Goal: Task Accomplishment & Management: Manage account settings

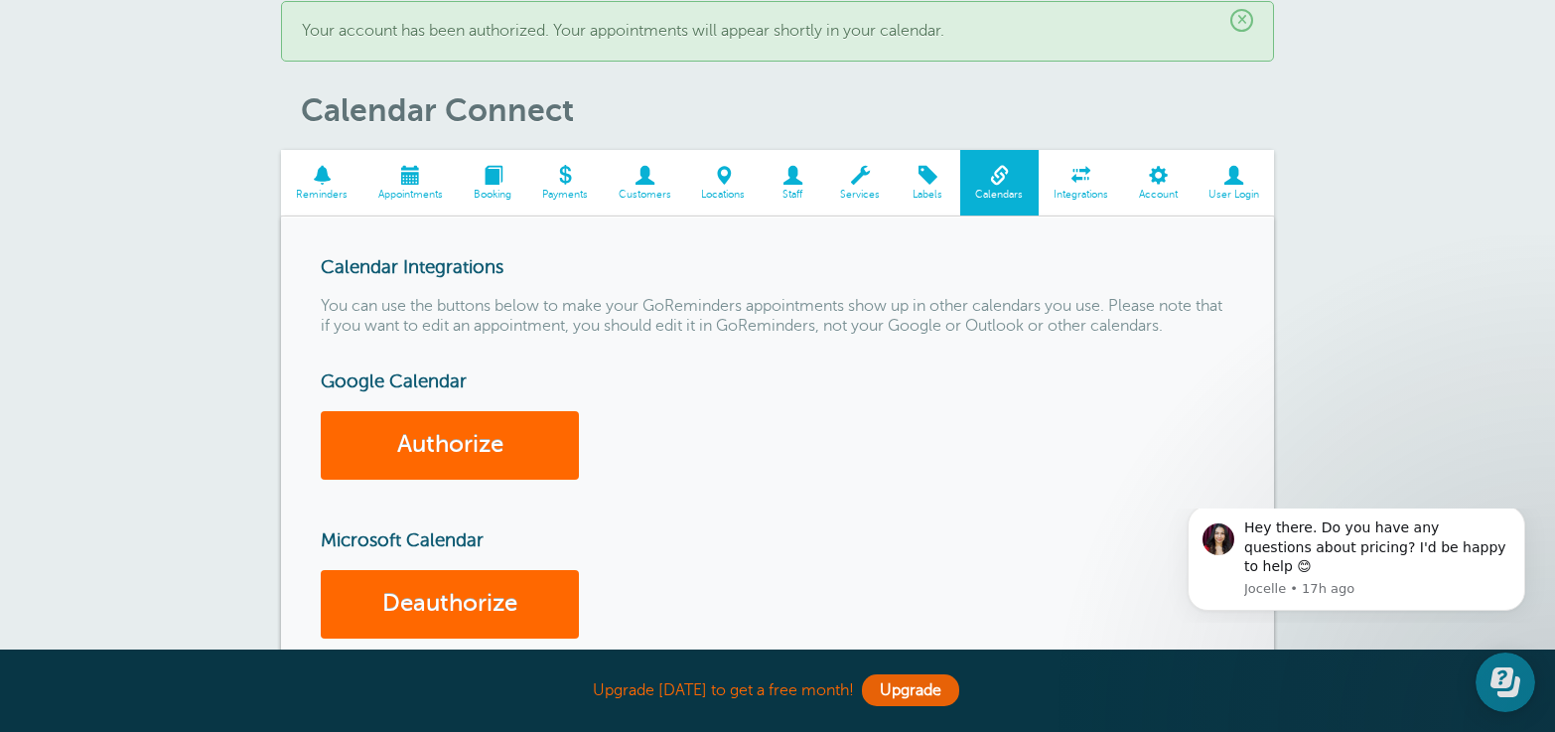
scroll to position [255, 0]
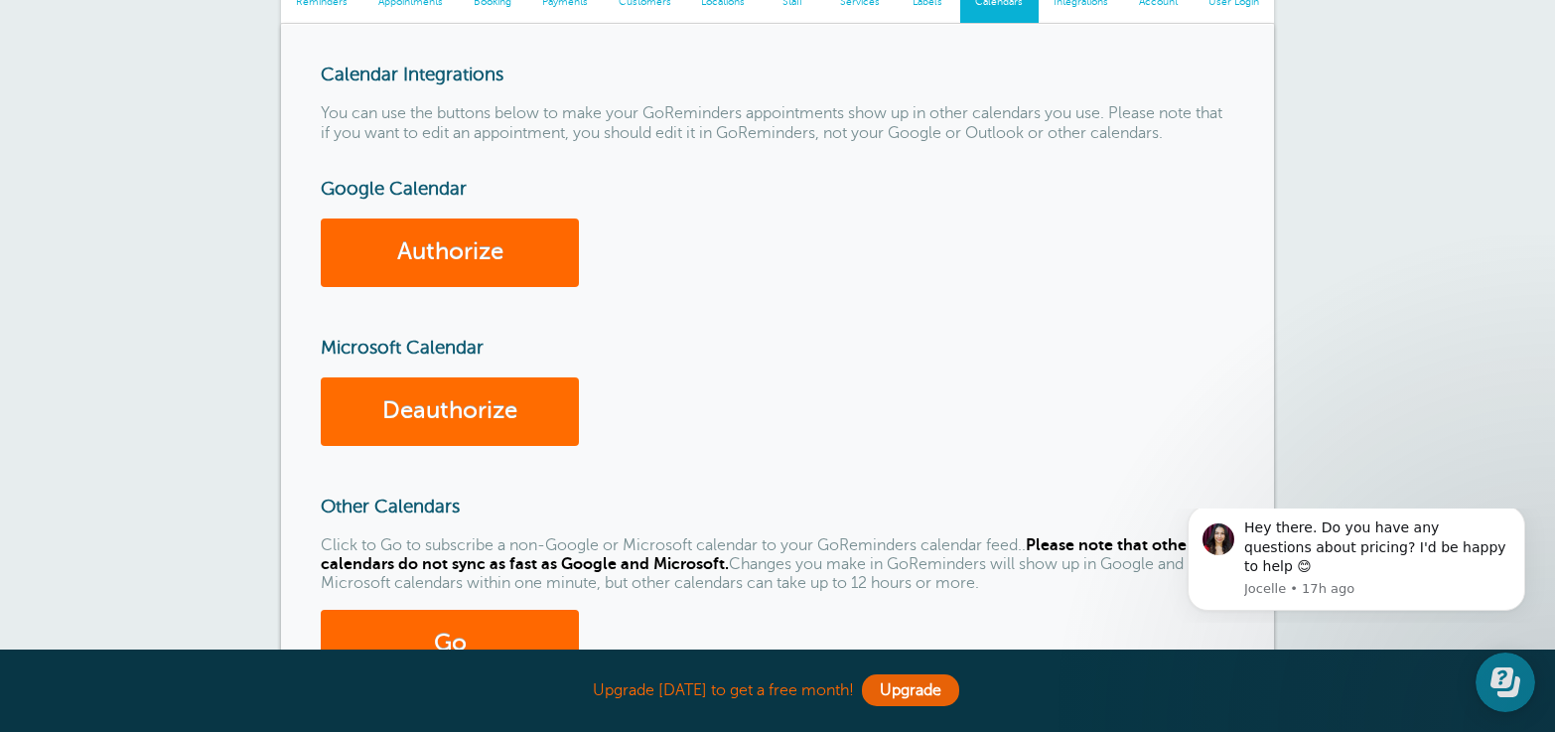
click at [426, 408] on link "Deauthorize" at bounding box center [450, 411] width 258 height 69
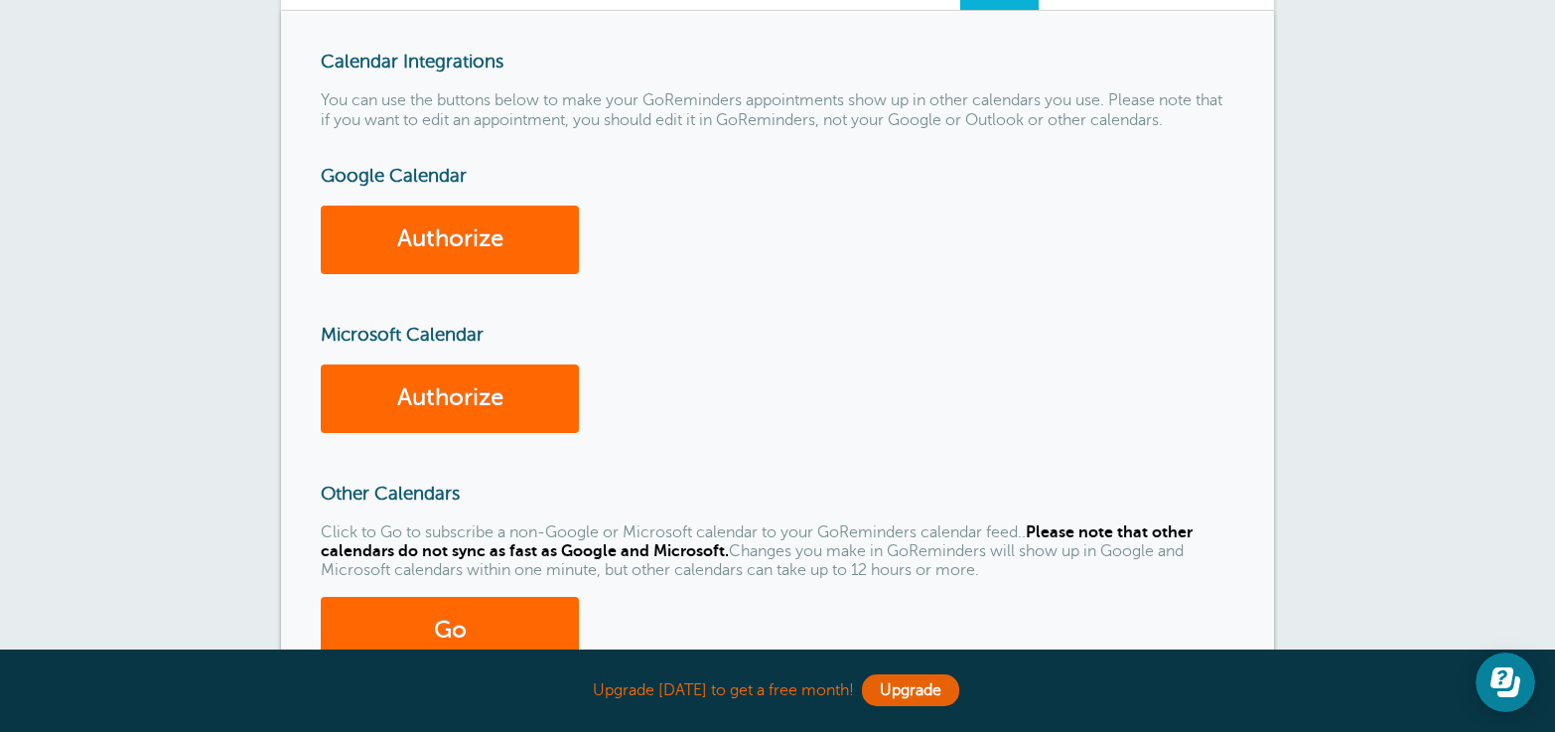
scroll to position [257, 0]
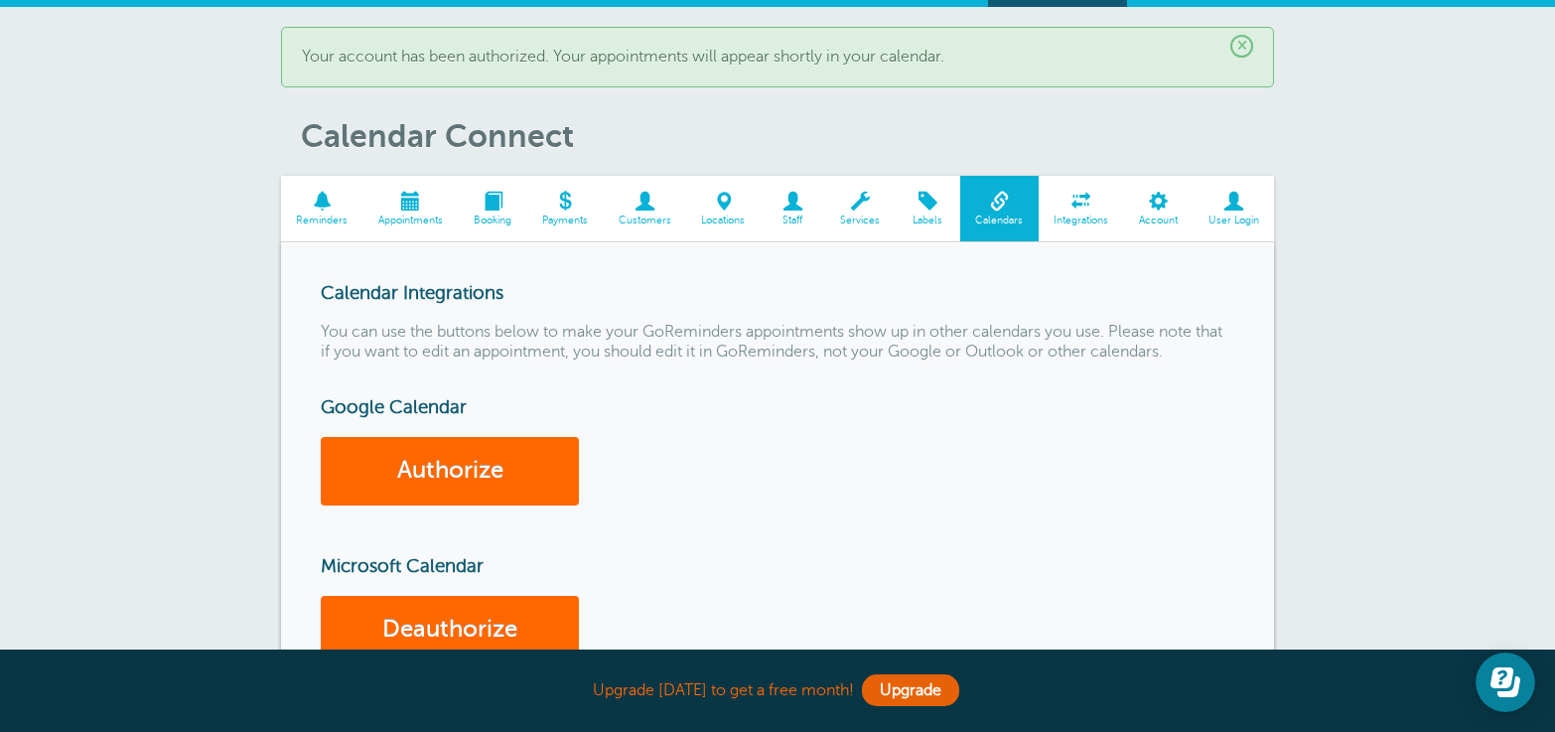
scroll to position [150, 0]
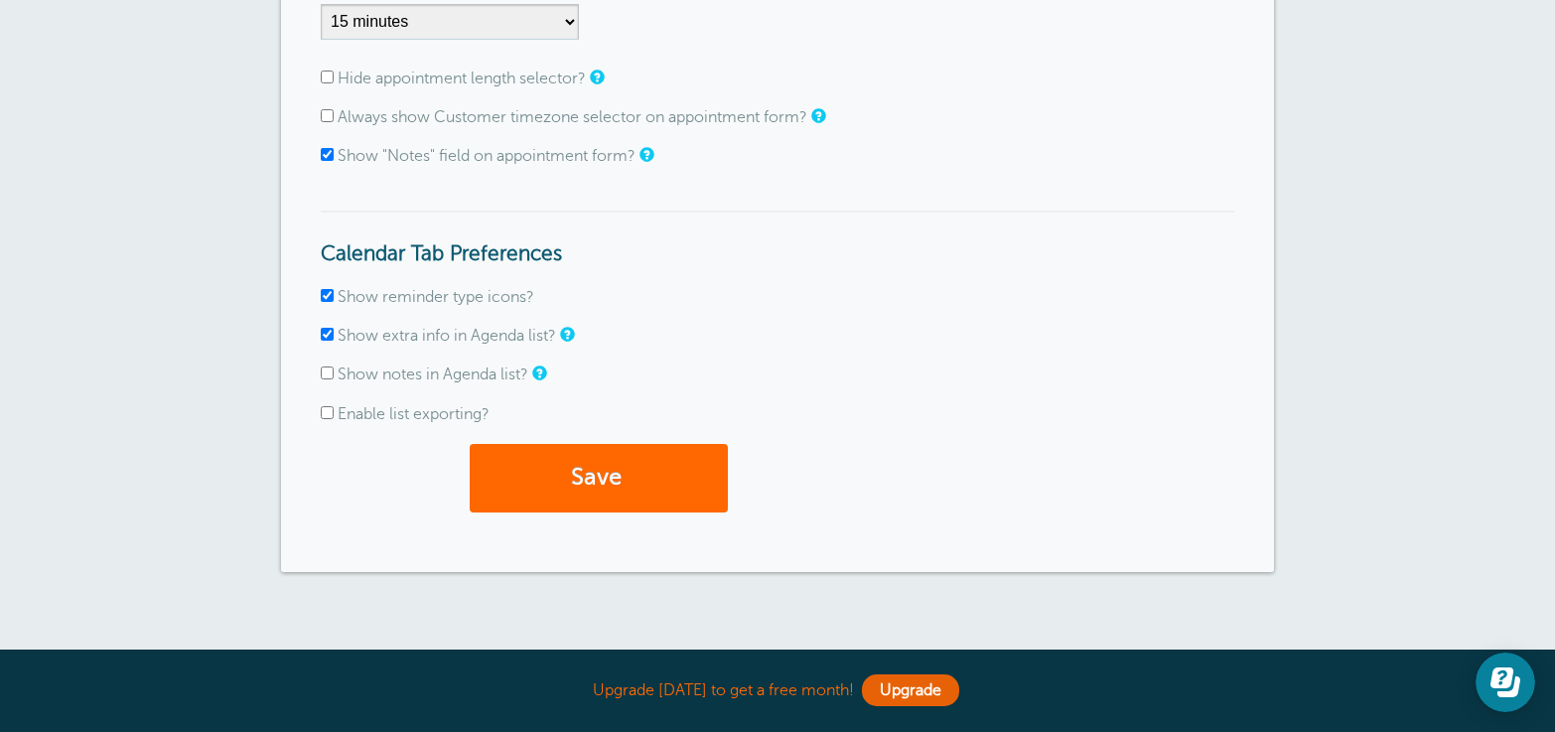
scroll to position [174, 0]
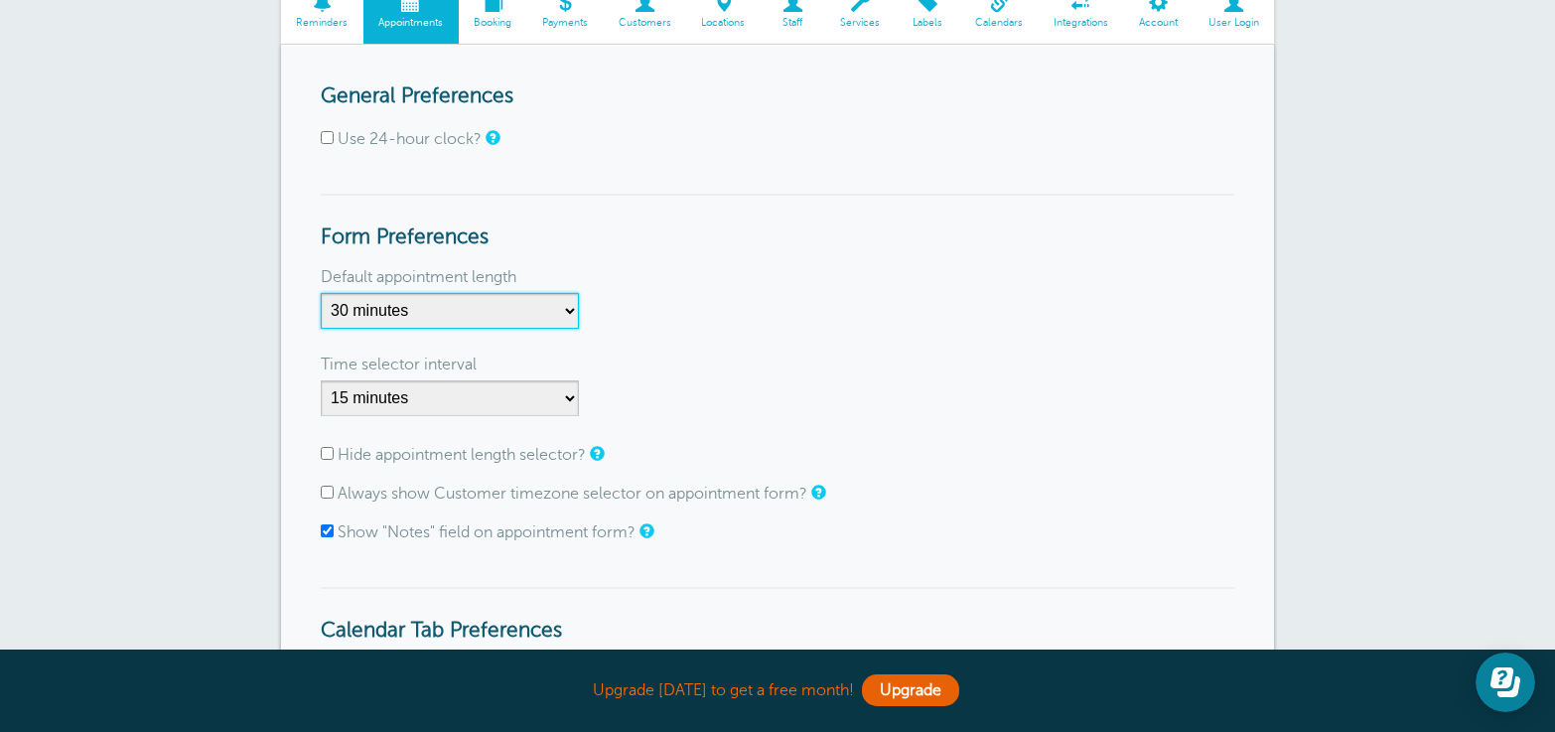
select select "60"
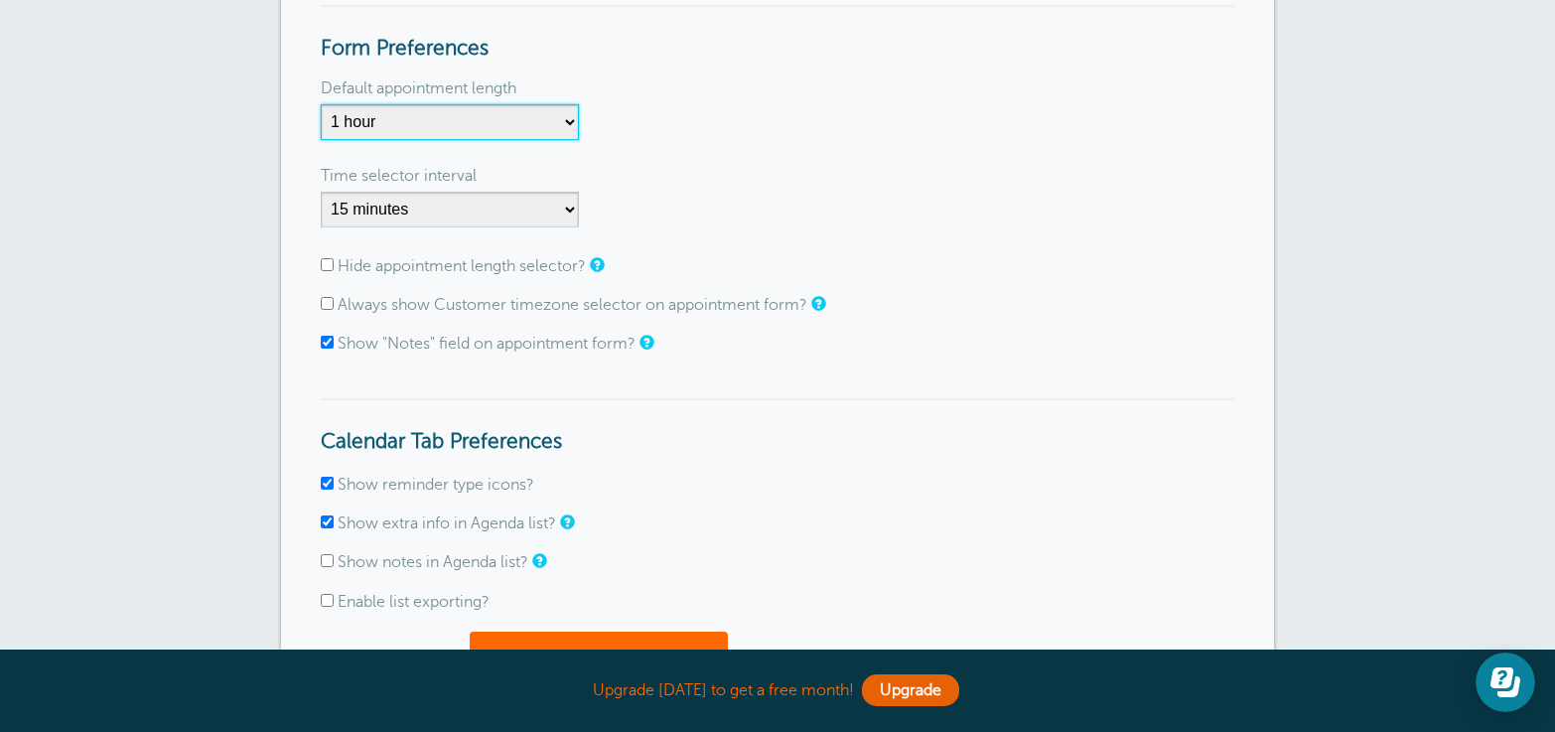
scroll to position [526, 0]
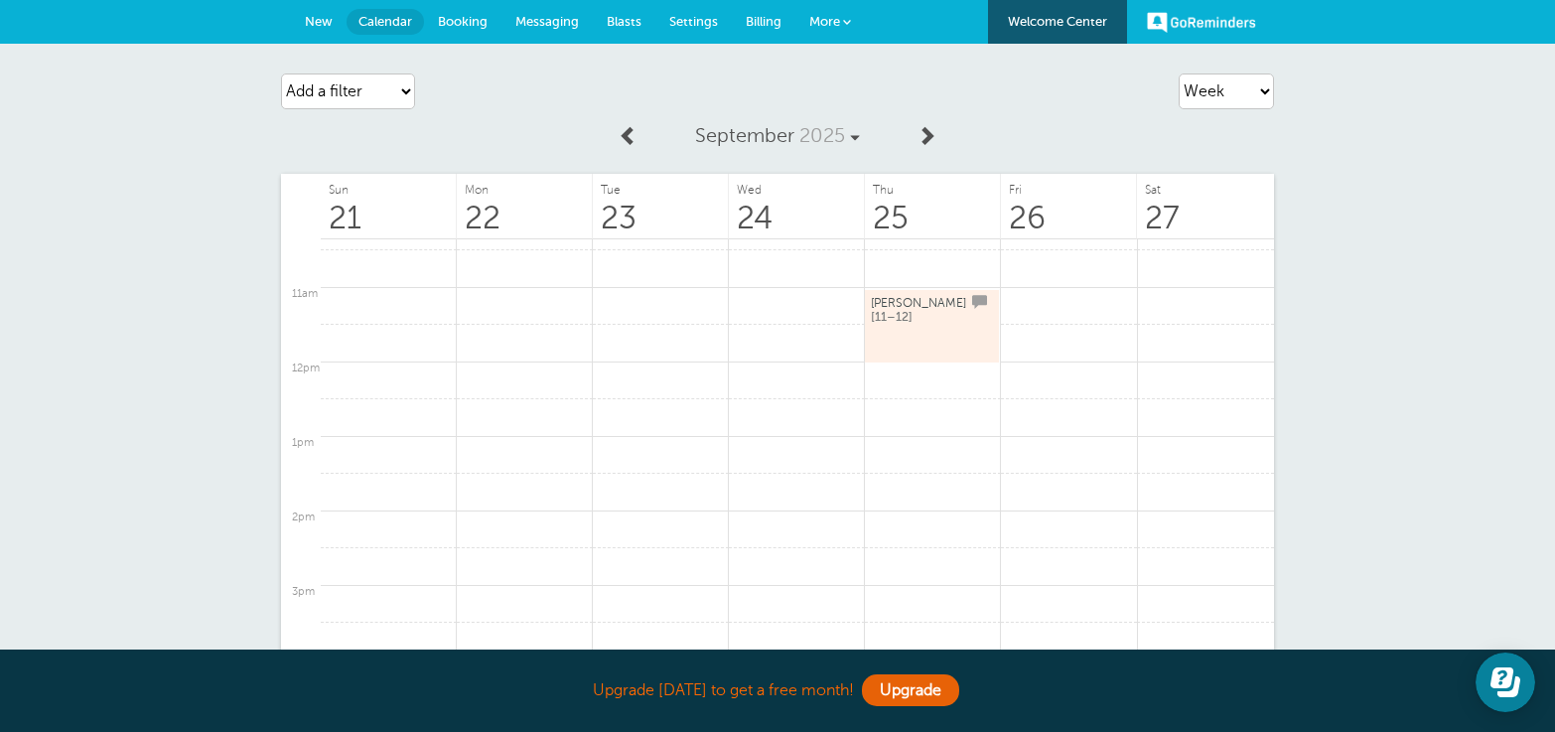
click at [917, 325] on link "john d [11–12]" at bounding box center [932, 326] width 122 height 67
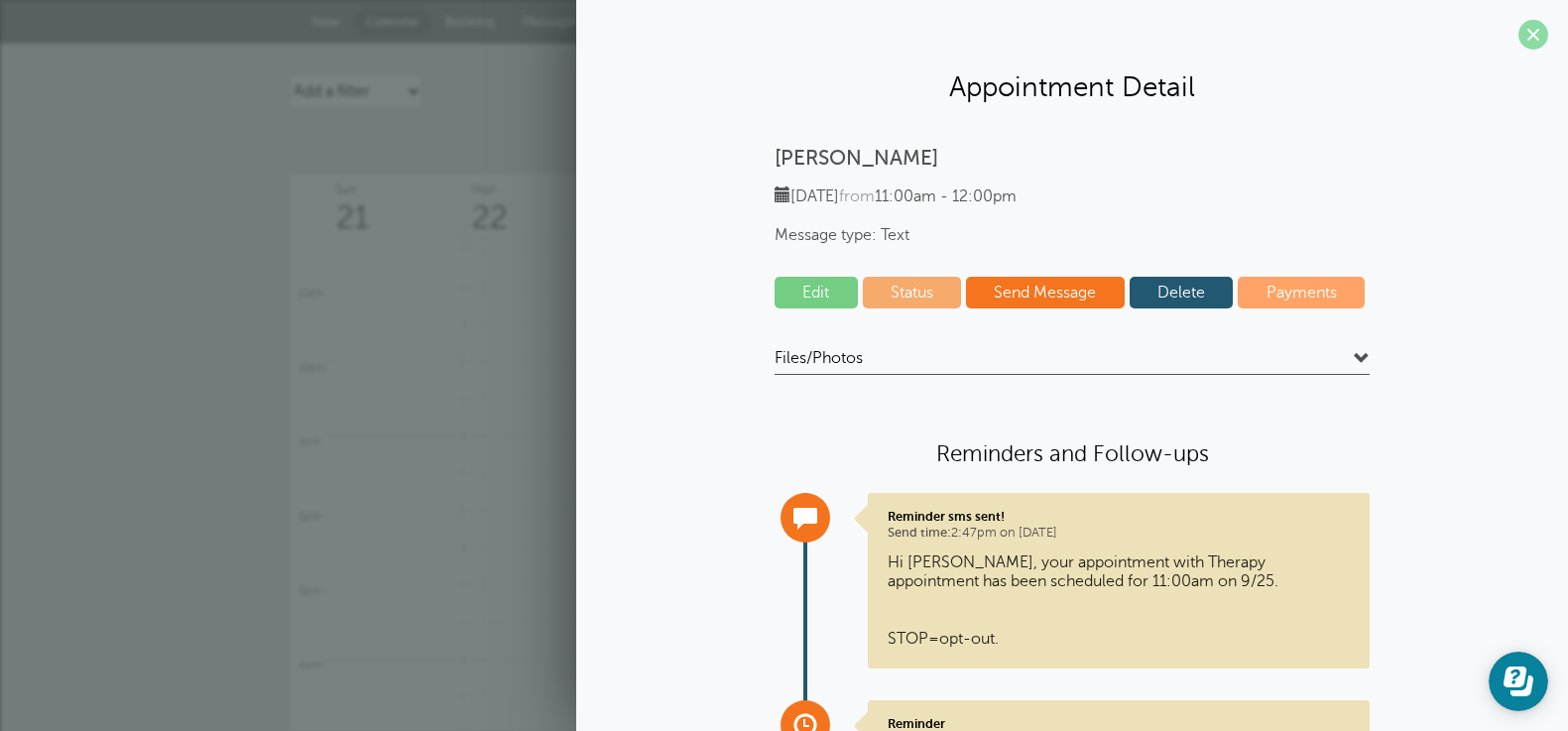
click at [1521, 42] on span at bounding box center [1533, 35] width 30 height 30
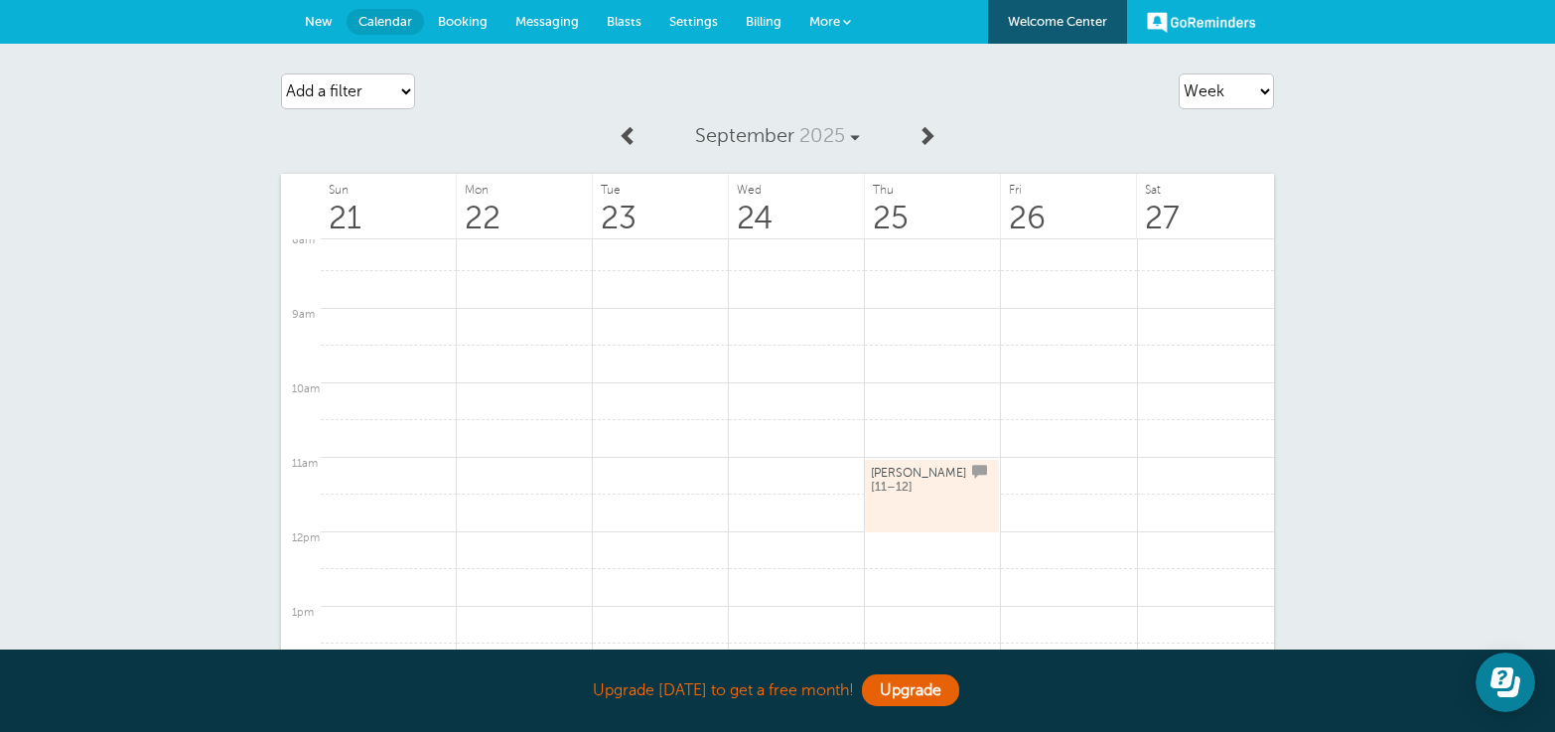
scroll to position [647, 0]
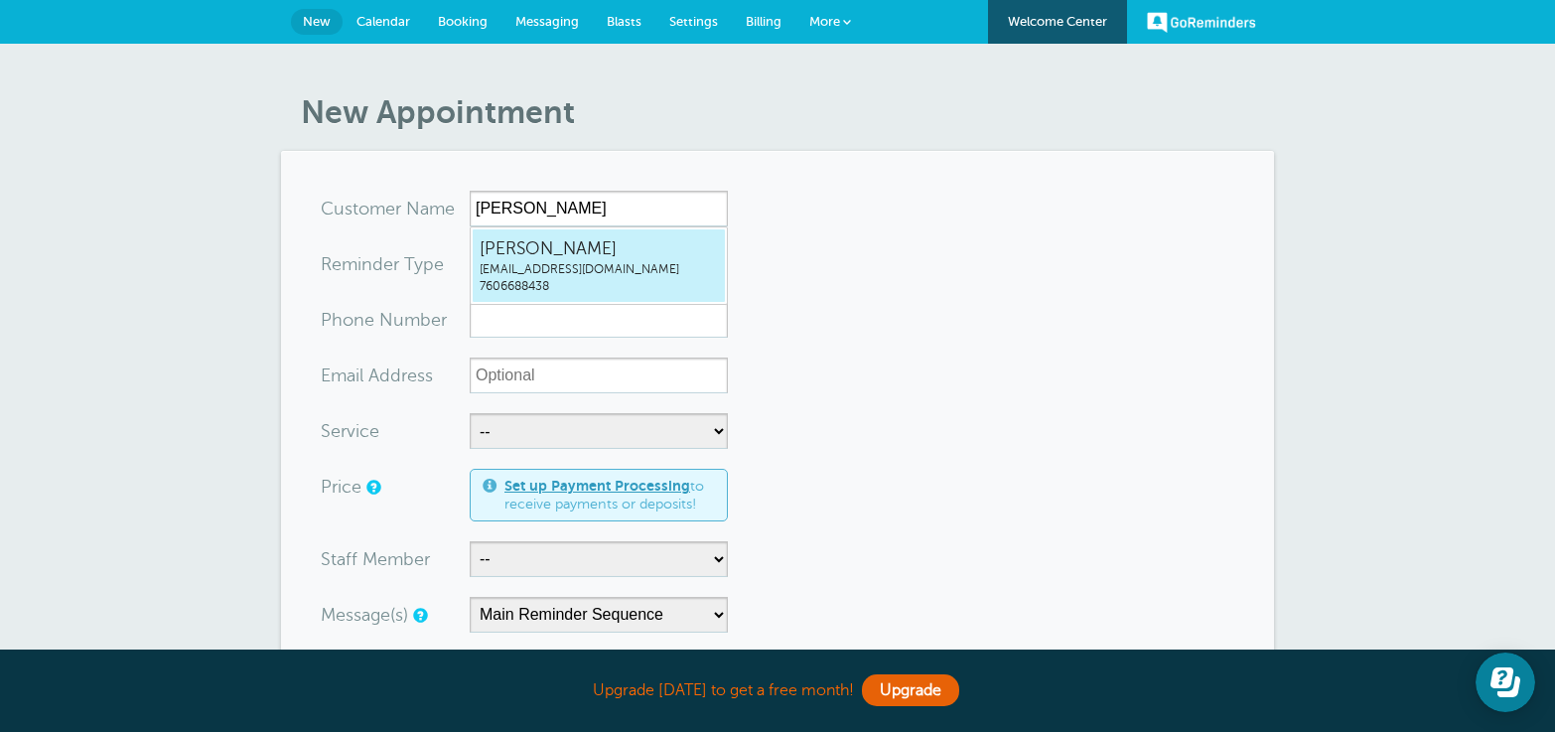
click at [641, 269] on span "jsappington@coastalhealthcare.us" at bounding box center [599, 269] width 238 height 17
type input "JocelynSappingtonjsappington@coastalhealthcare.us7606688438"
type input "Jocelyn Sappington"
type input "7606688438"
type input "jsappington@coastalhealthcare.us"
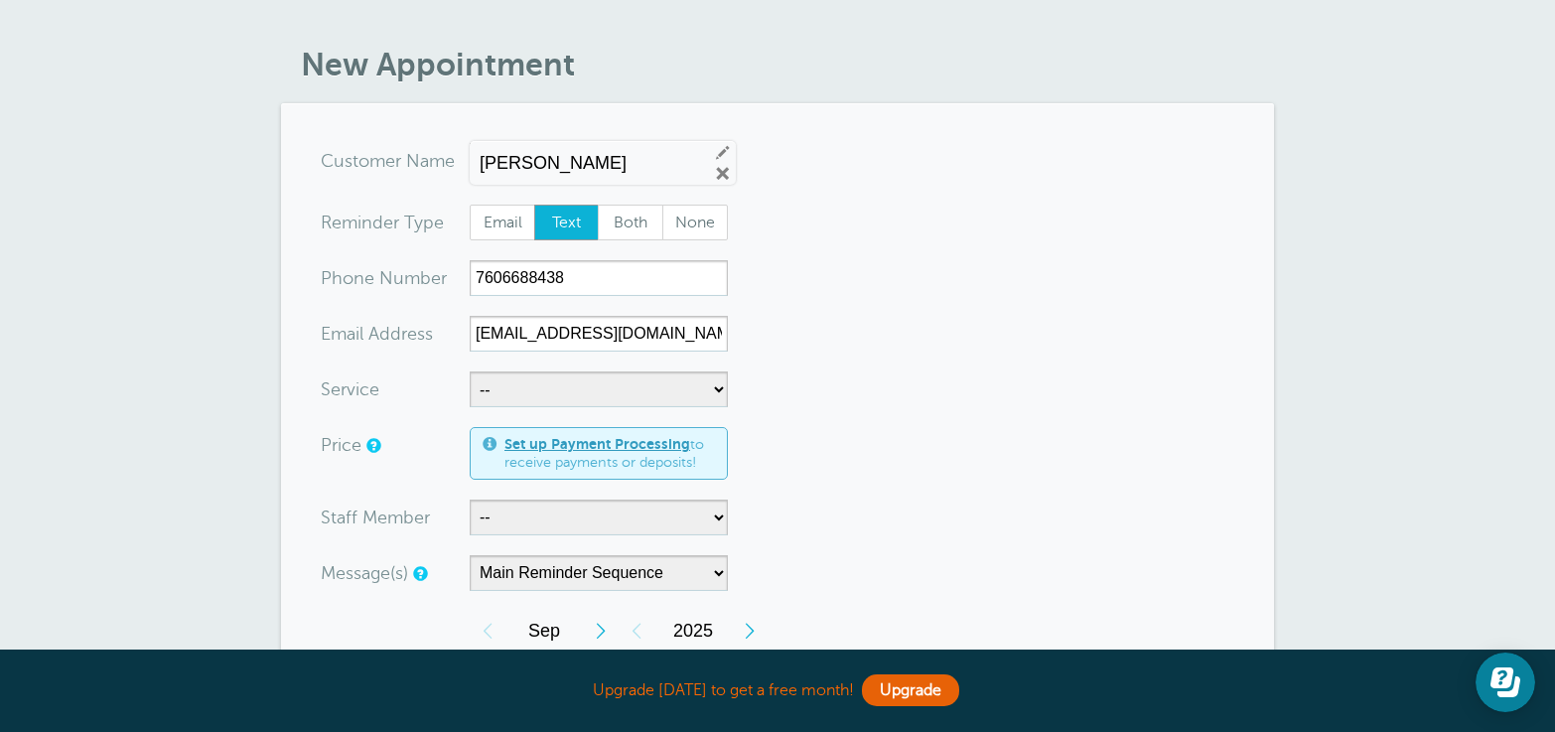
scroll to position [52, 0]
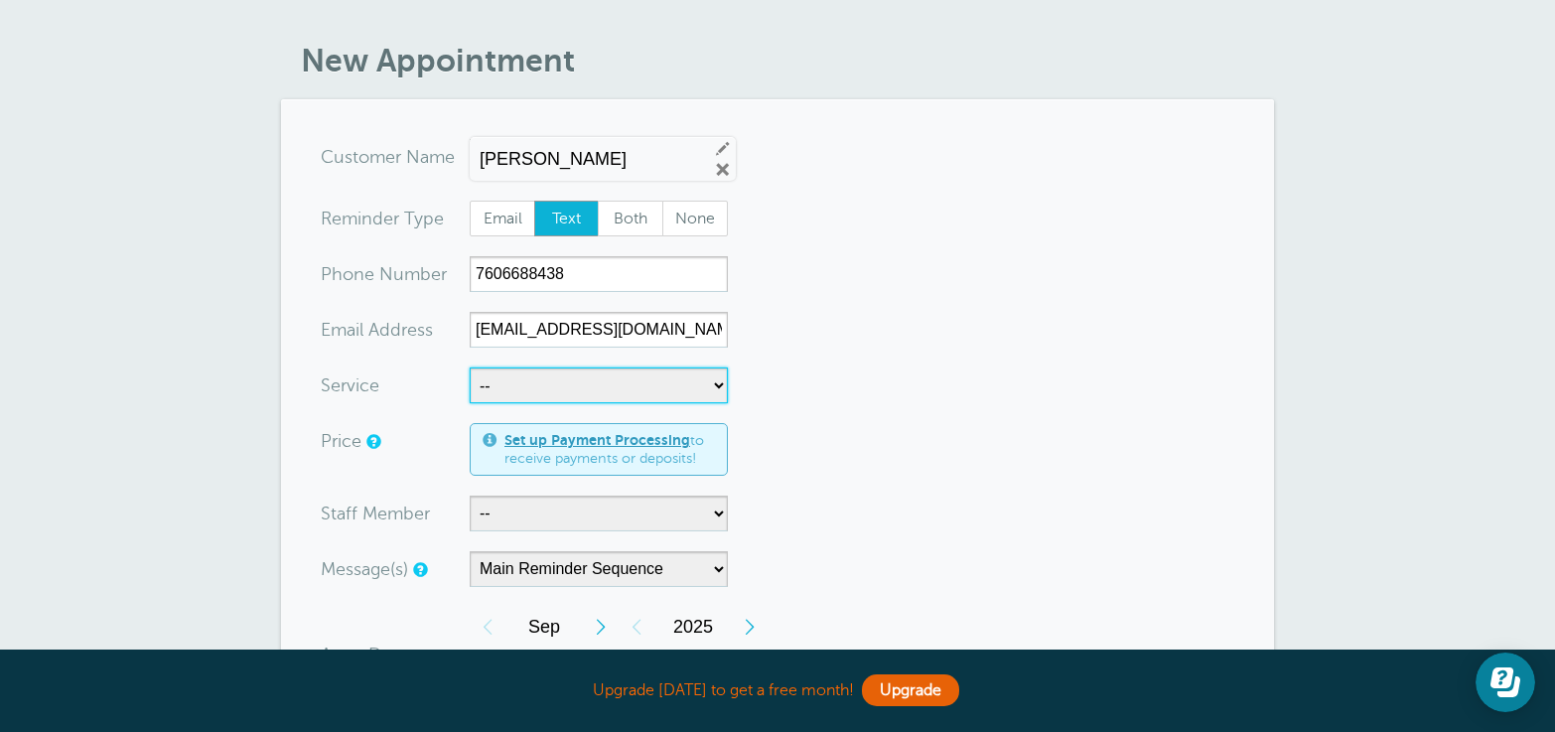
select select "28298"
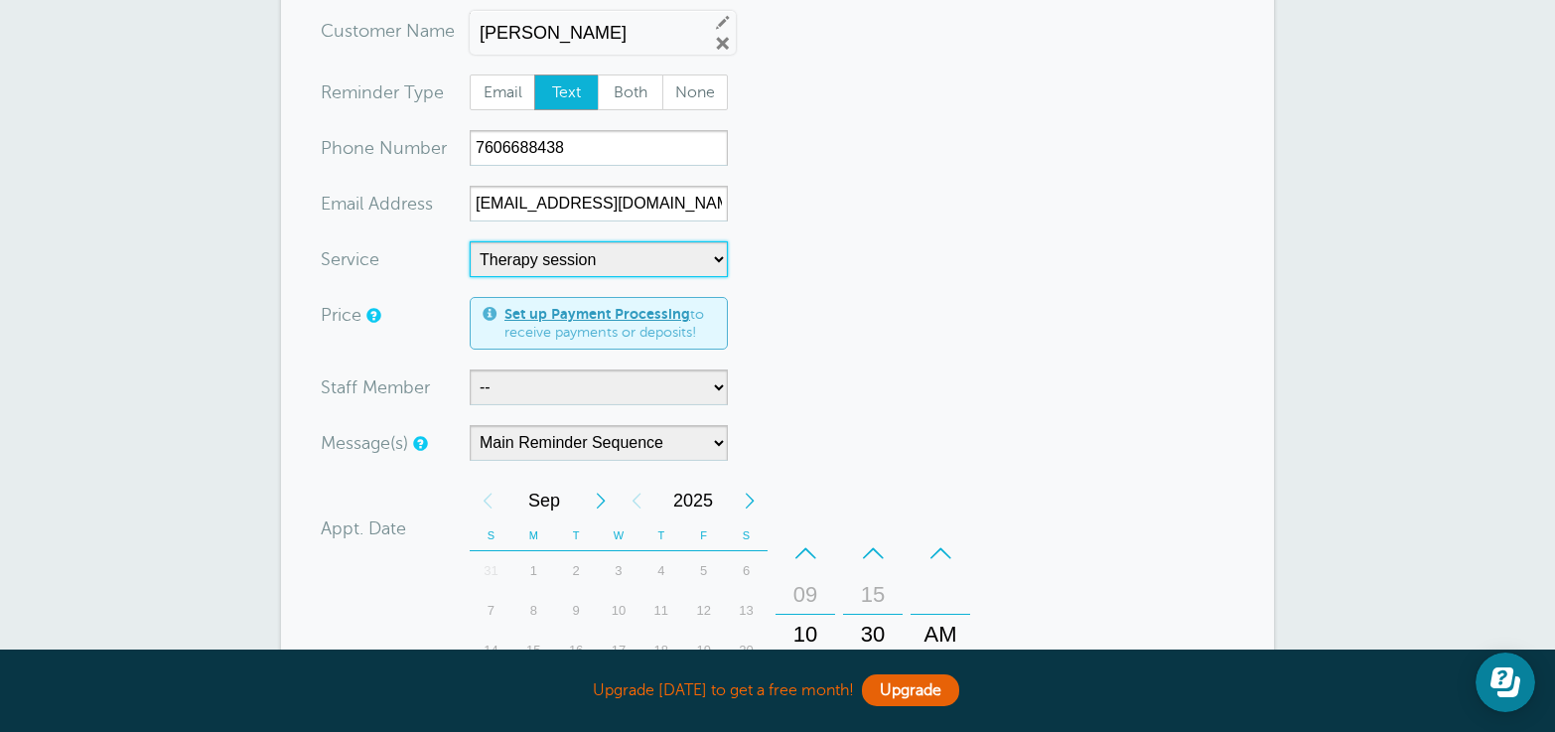
scroll to position [287, 0]
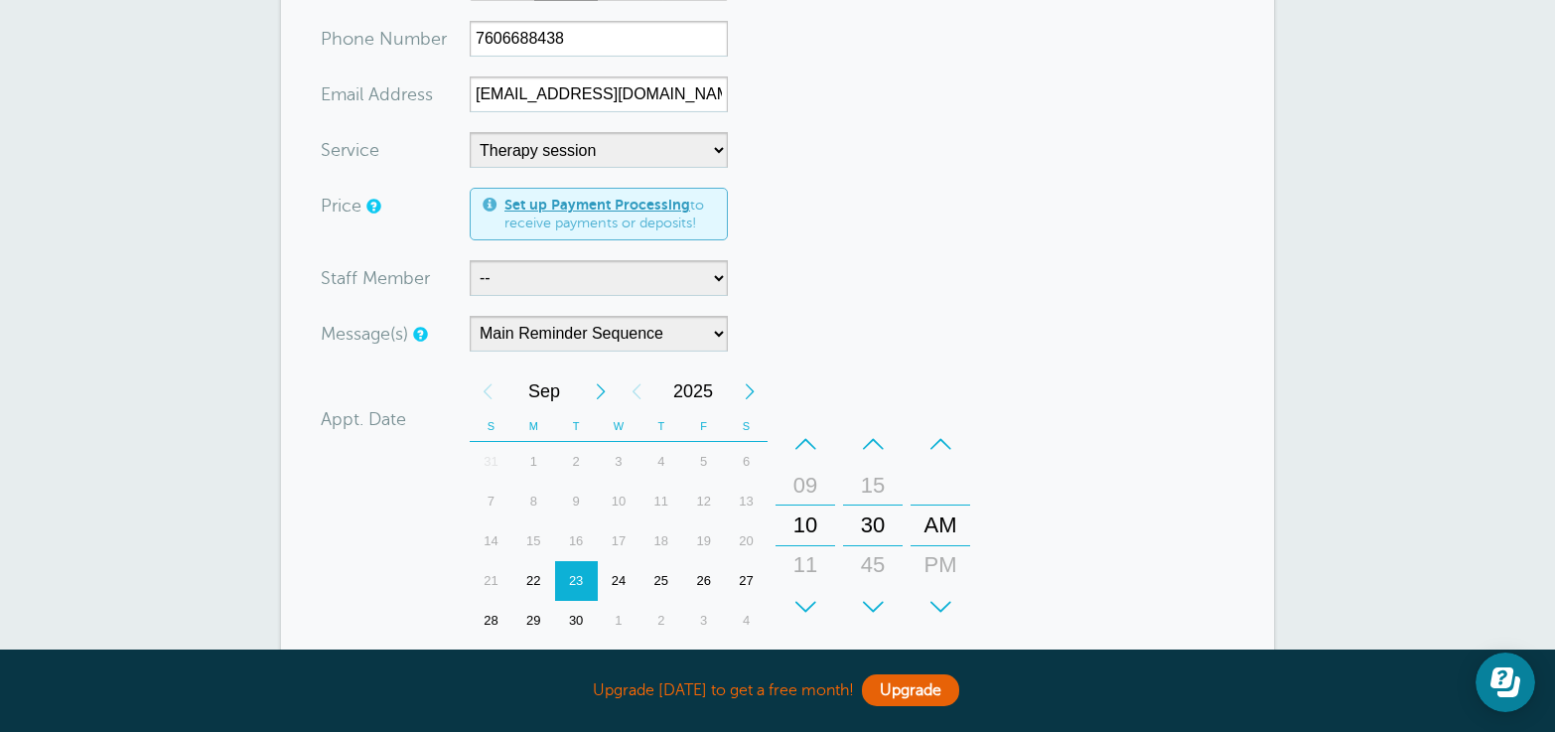
click at [877, 289] on form "You are creating a new customer. To use an existing customer select one from th…" at bounding box center [778, 453] width 914 height 1098
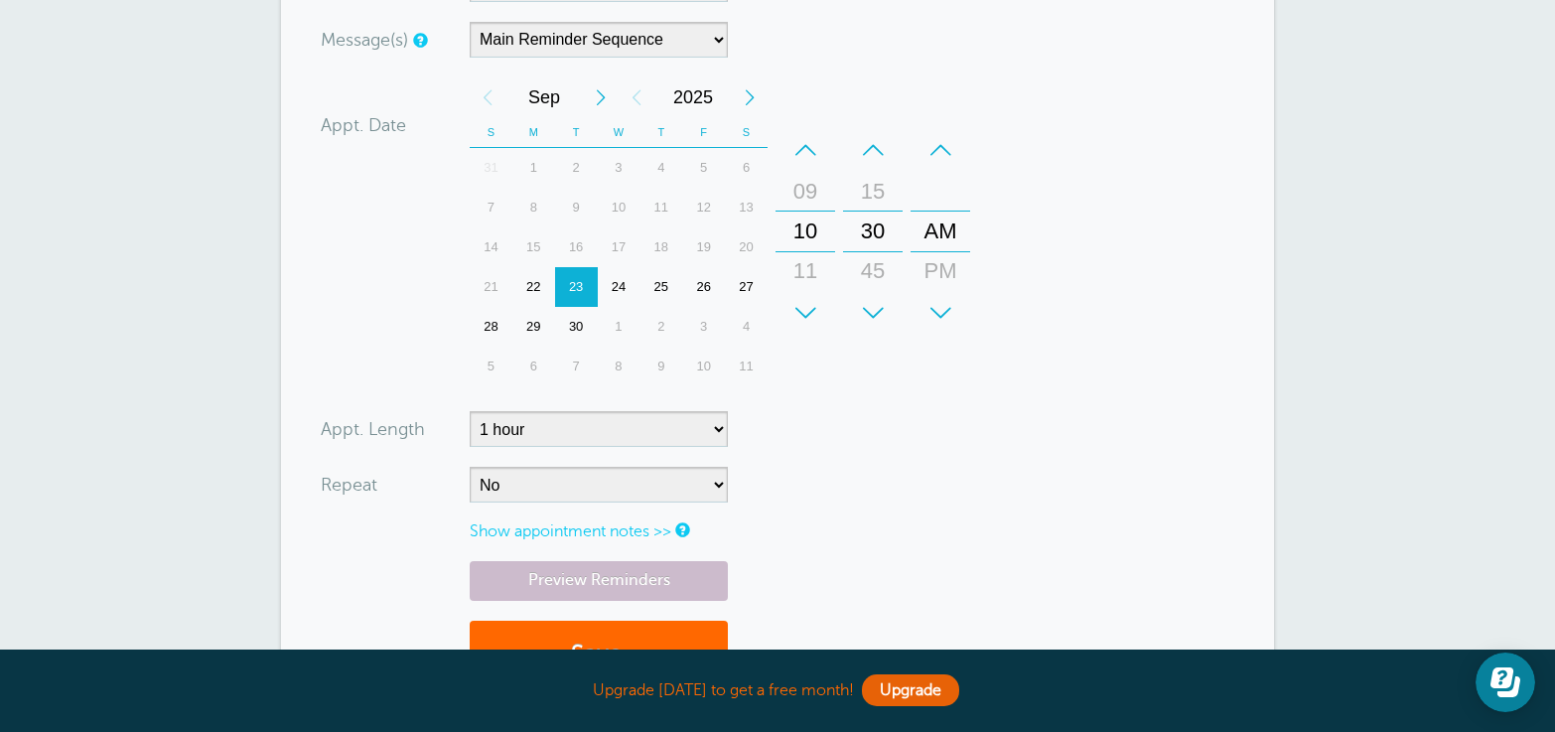
scroll to position [712, 0]
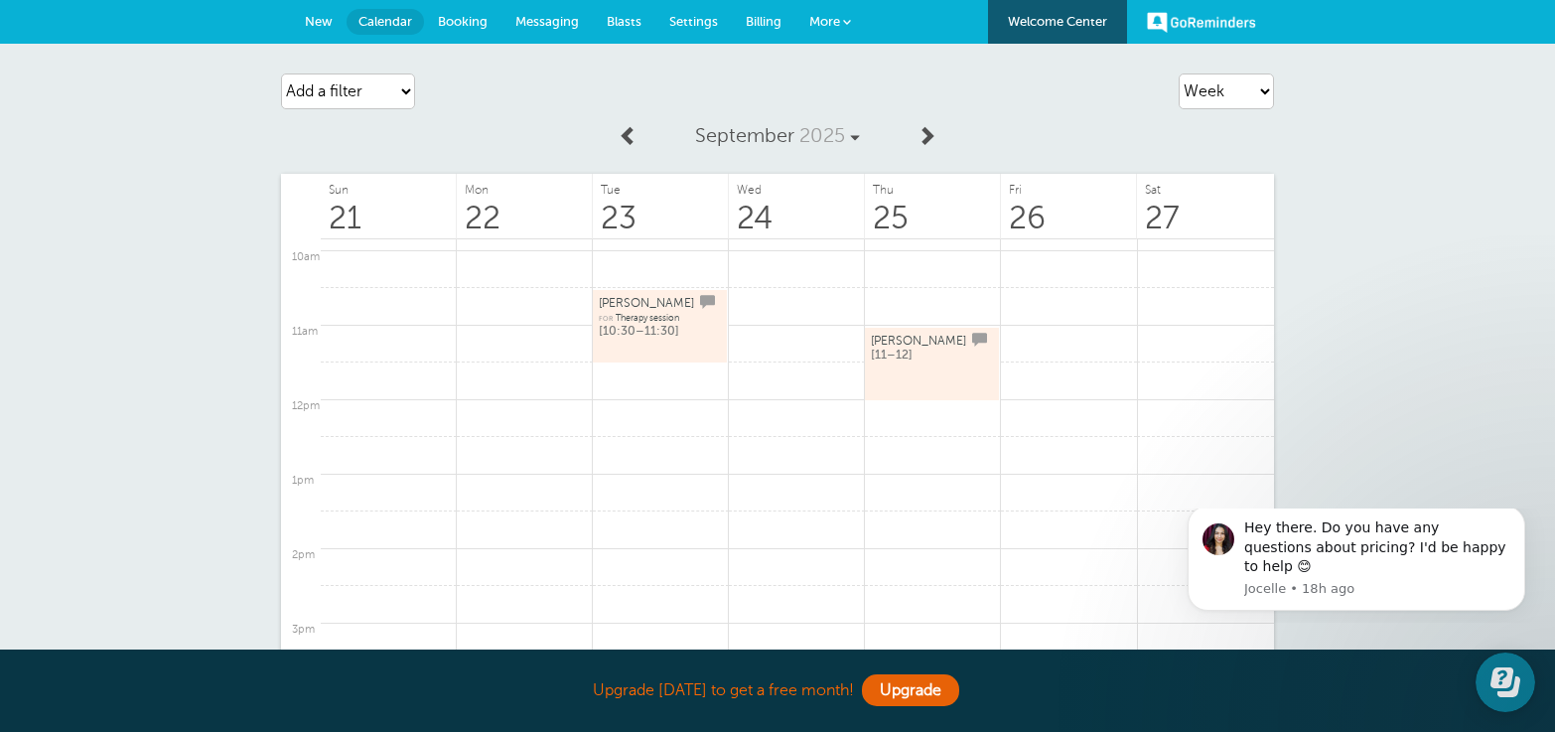
click at [929, 368] on link "john d [11–12]" at bounding box center [932, 364] width 122 height 67
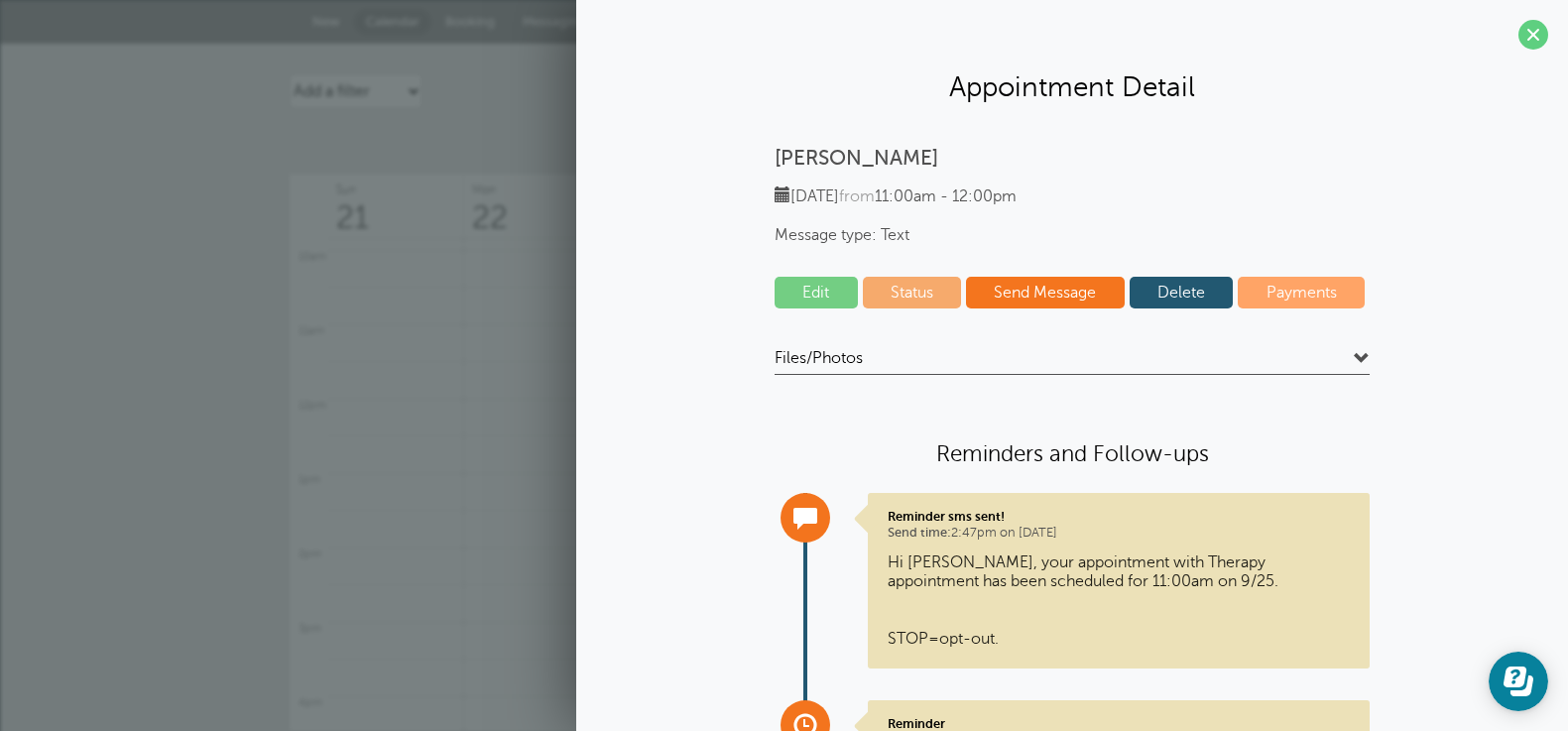
click at [806, 295] on link "Edit" at bounding box center [816, 293] width 83 height 32
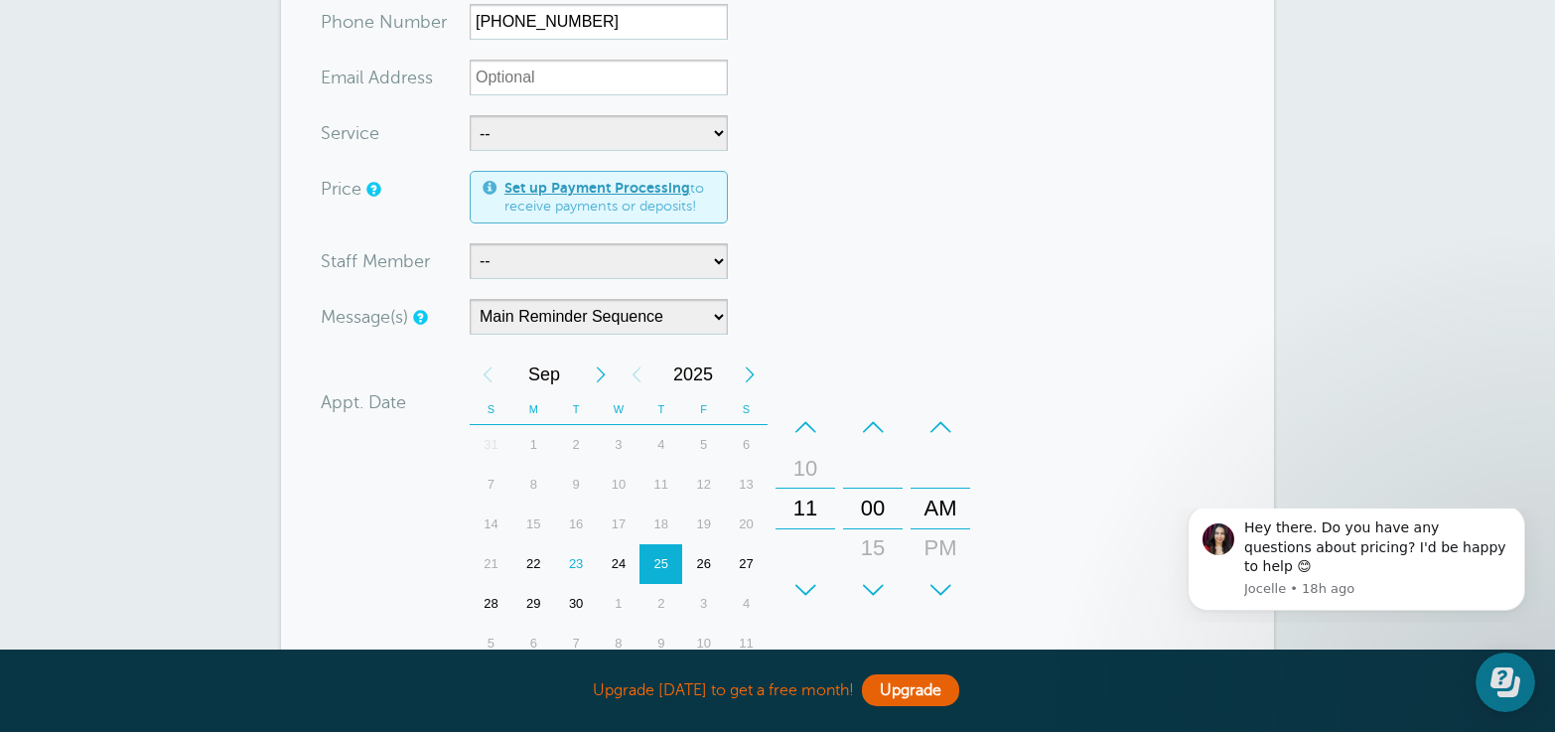
scroll to position [444, 0]
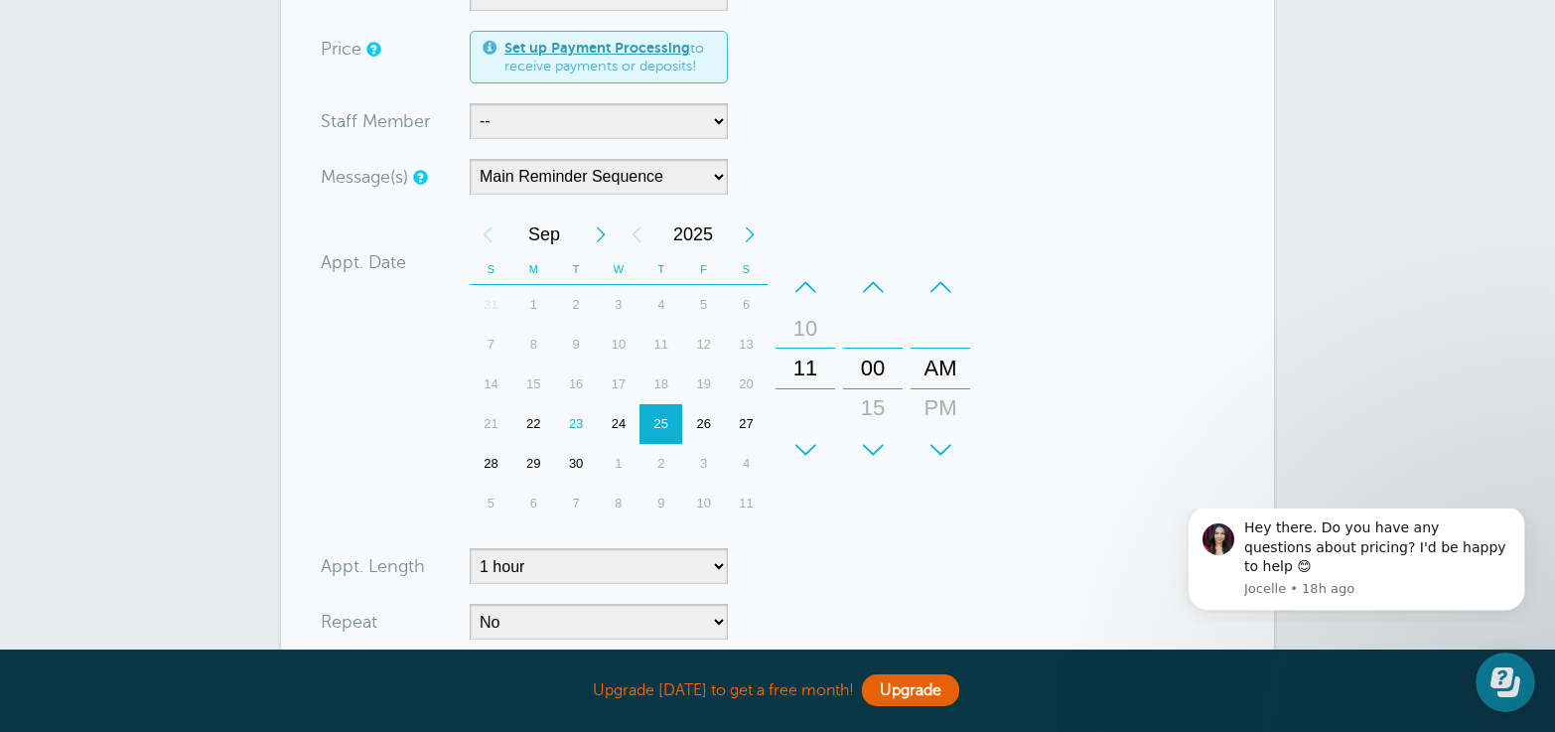
click at [572, 427] on div "23" at bounding box center [576, 424] width 43 height 40
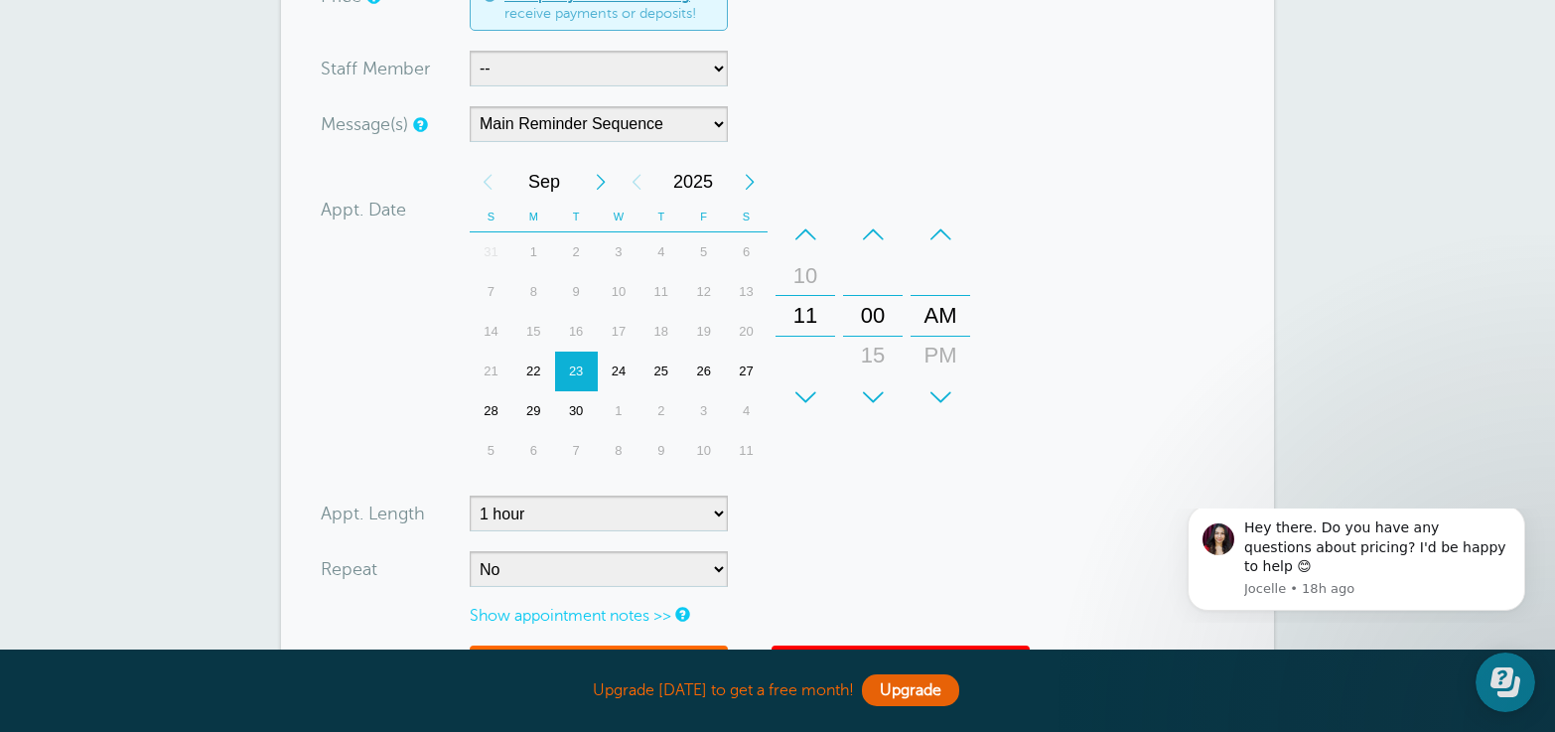
scroll to position [634, 0]
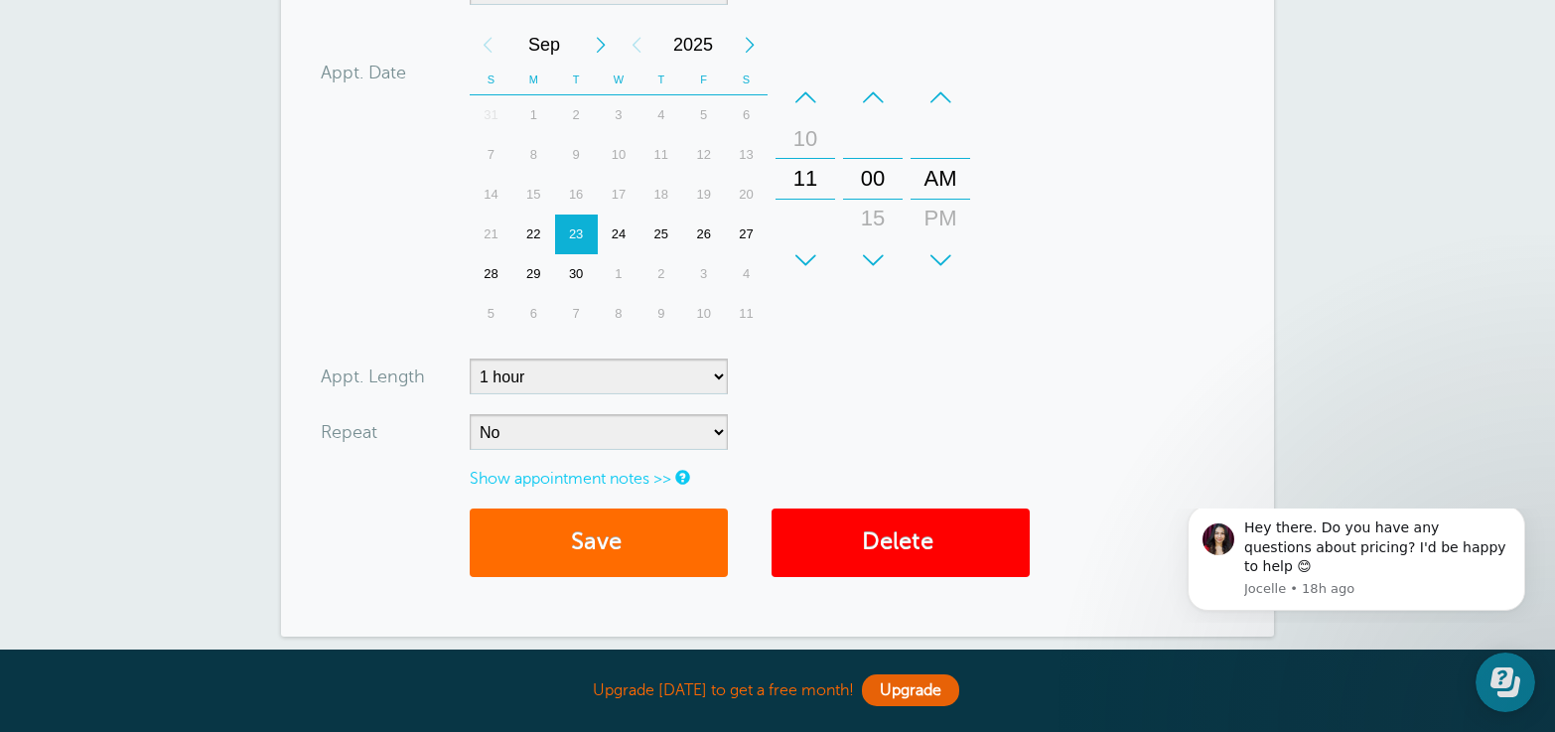
click at [627, 539] on span "submit" at bounding box center [625, 541] width 6 height 27
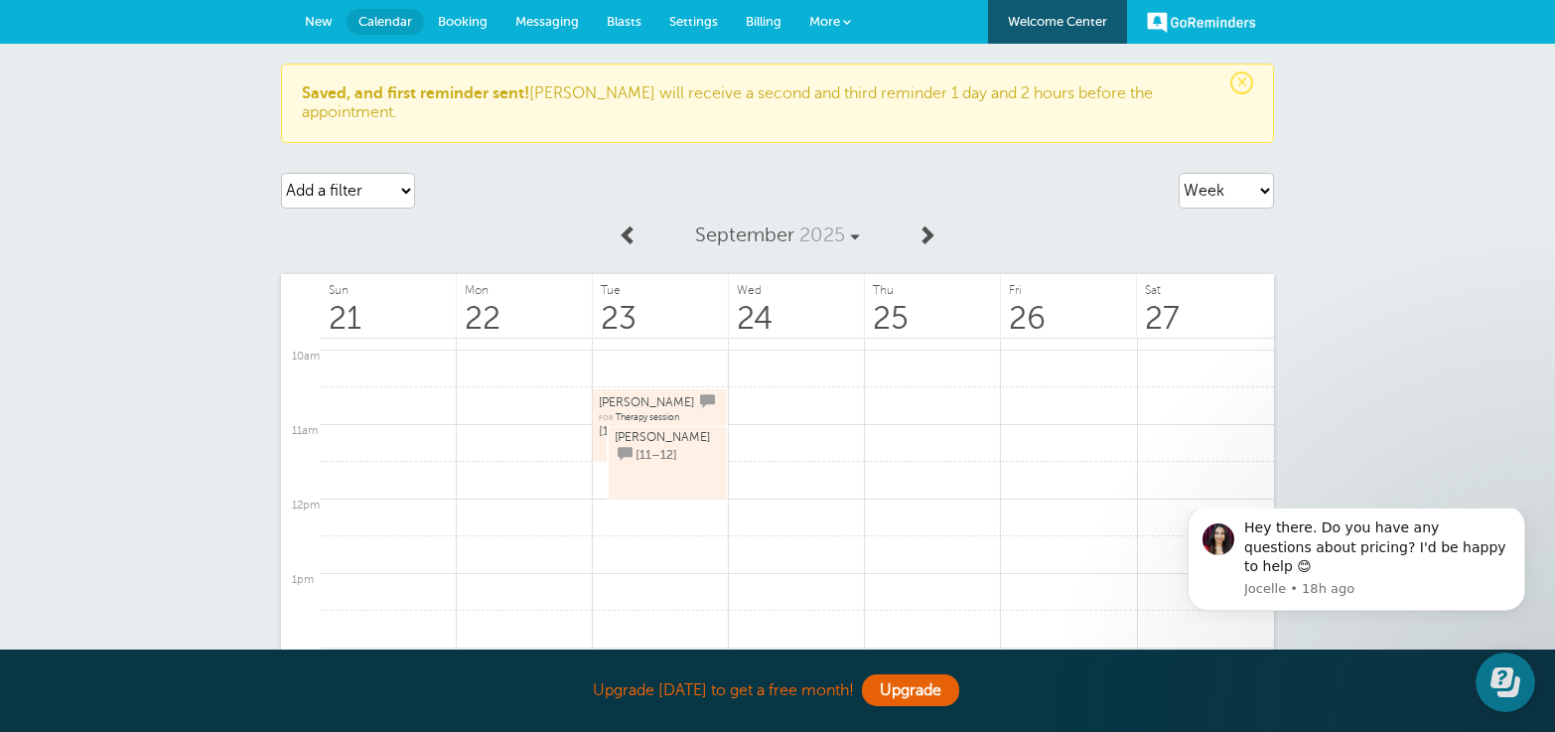
click at [400, 25] on span "Calendar" at bounding box center [386, 21] width 54 height 15
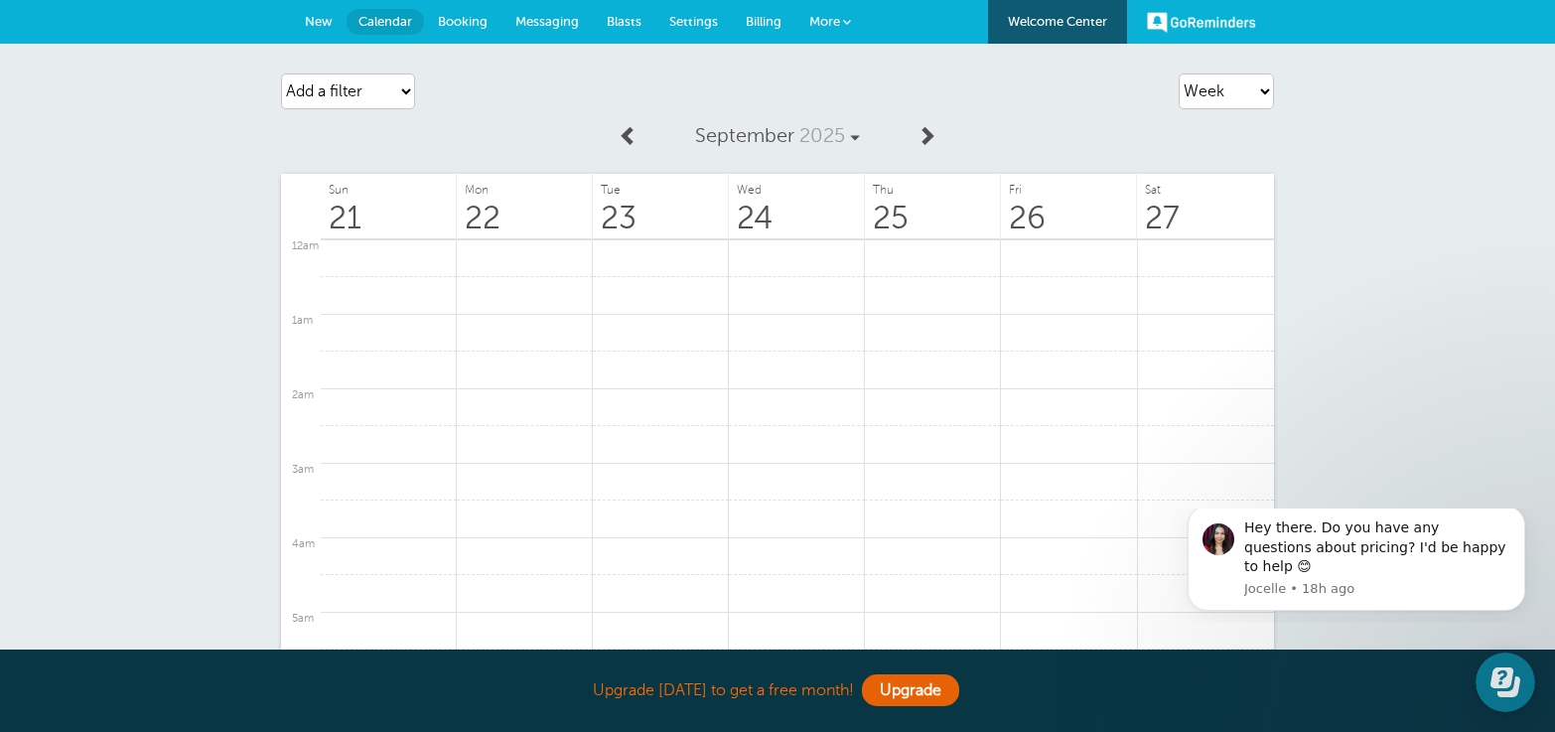
click at [693, 19] on span "Settings" at bounding box center [693, 21] width 49 height 15
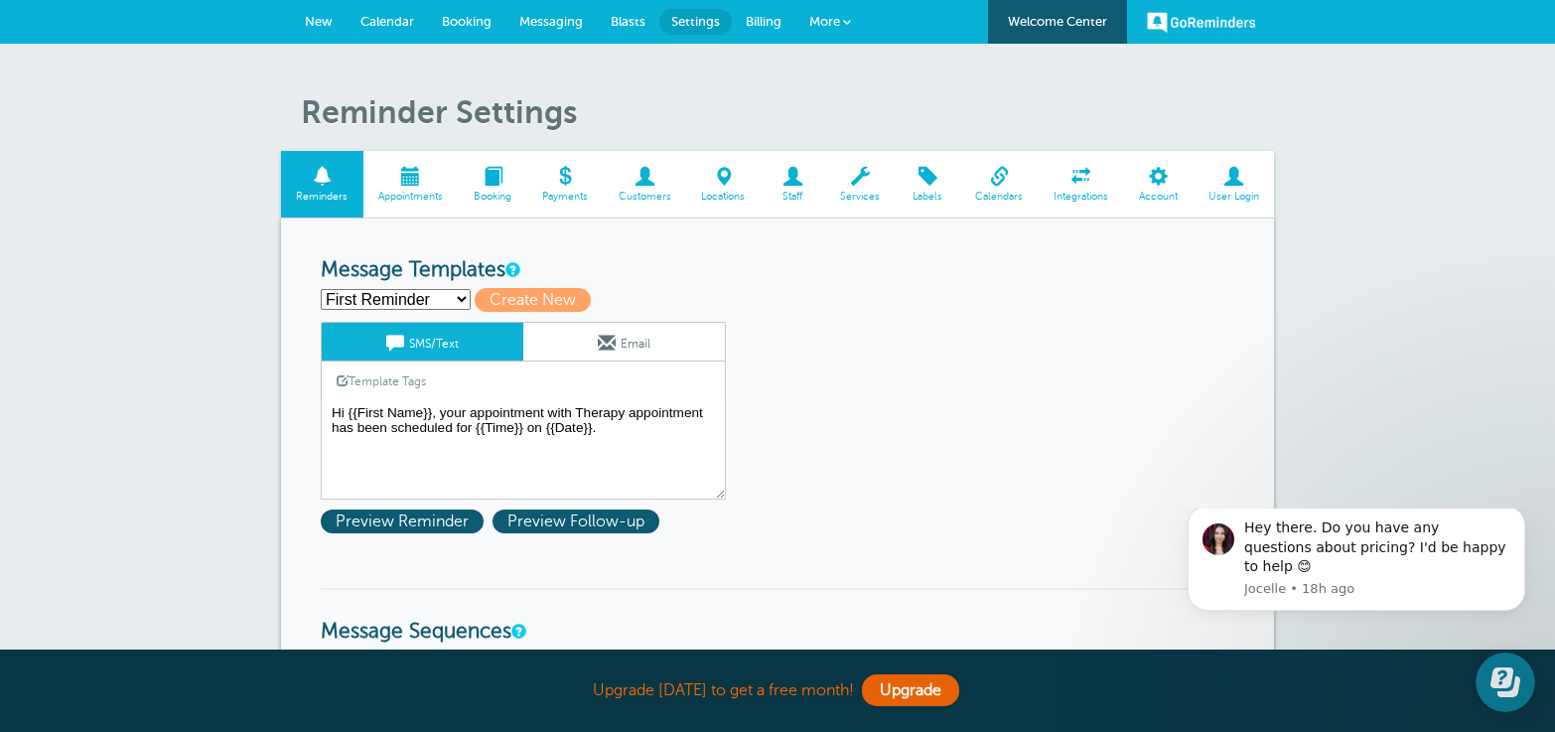
click at [1079, 186] on span at bounding box center [1081, 176] width 85 height 19
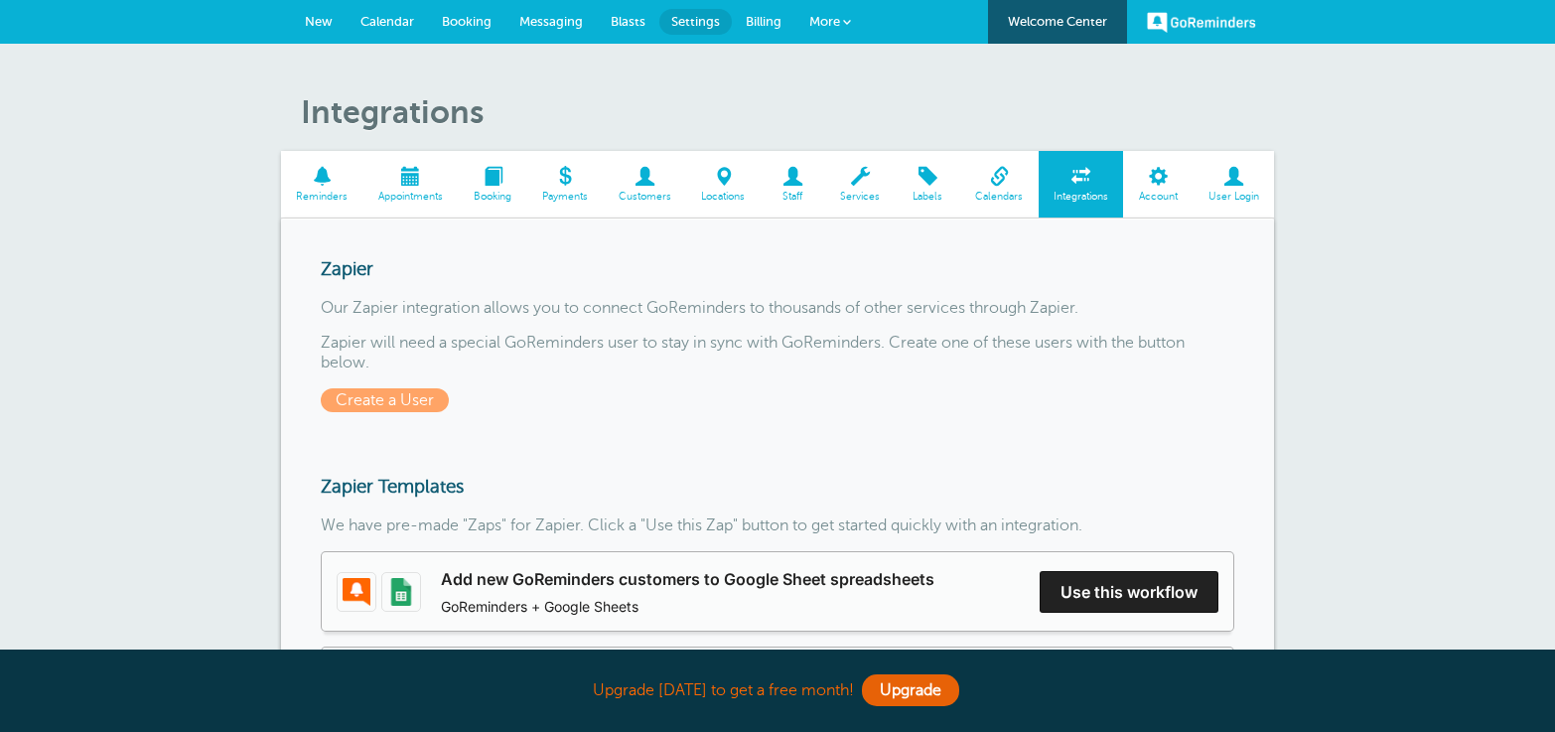
click at [1018, 192] on span "Calendars" at bounding box center [999, 197] width 59 height 12
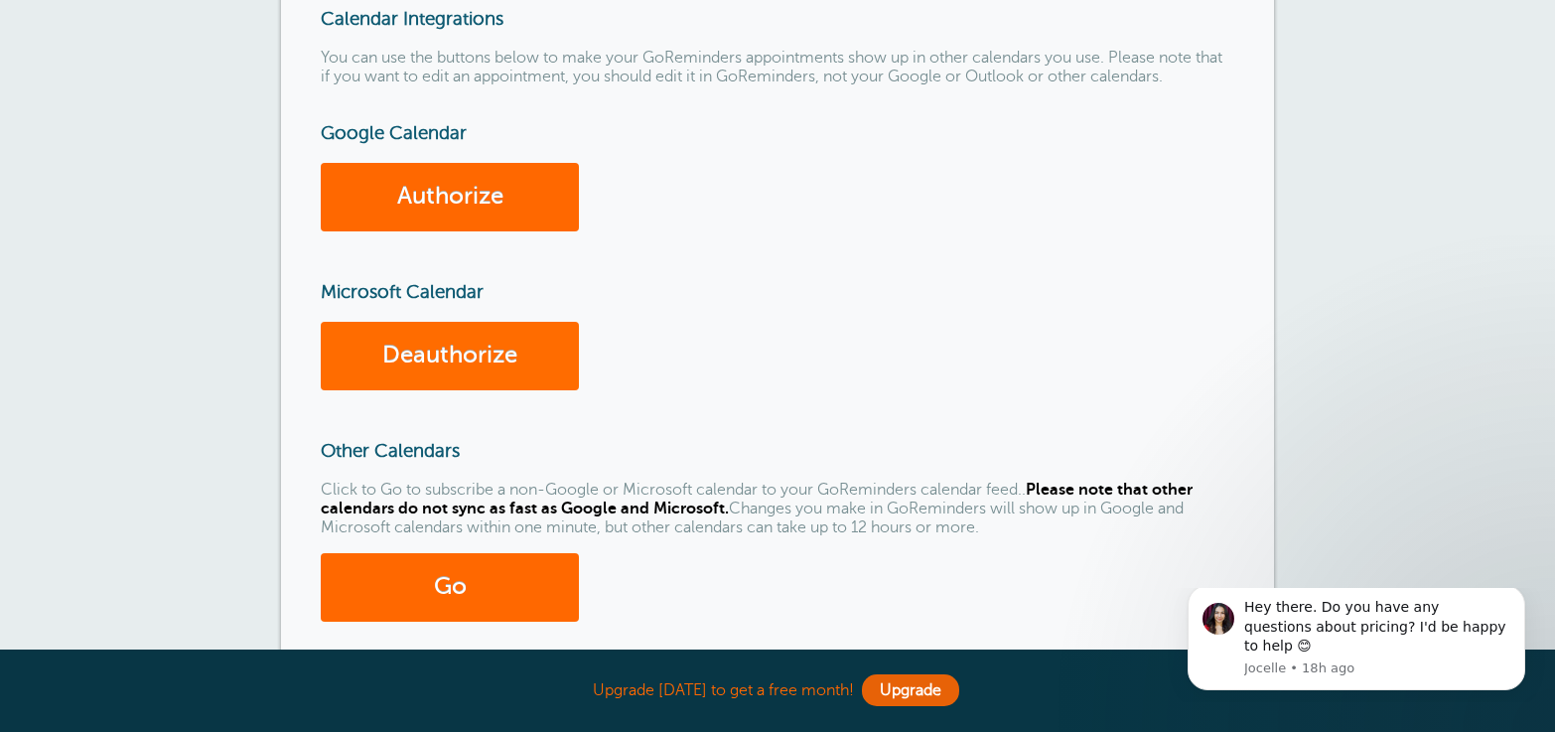
click at [468, 350] on link "Deauthorize" at bounding box center [450, 356] width 258 height 69
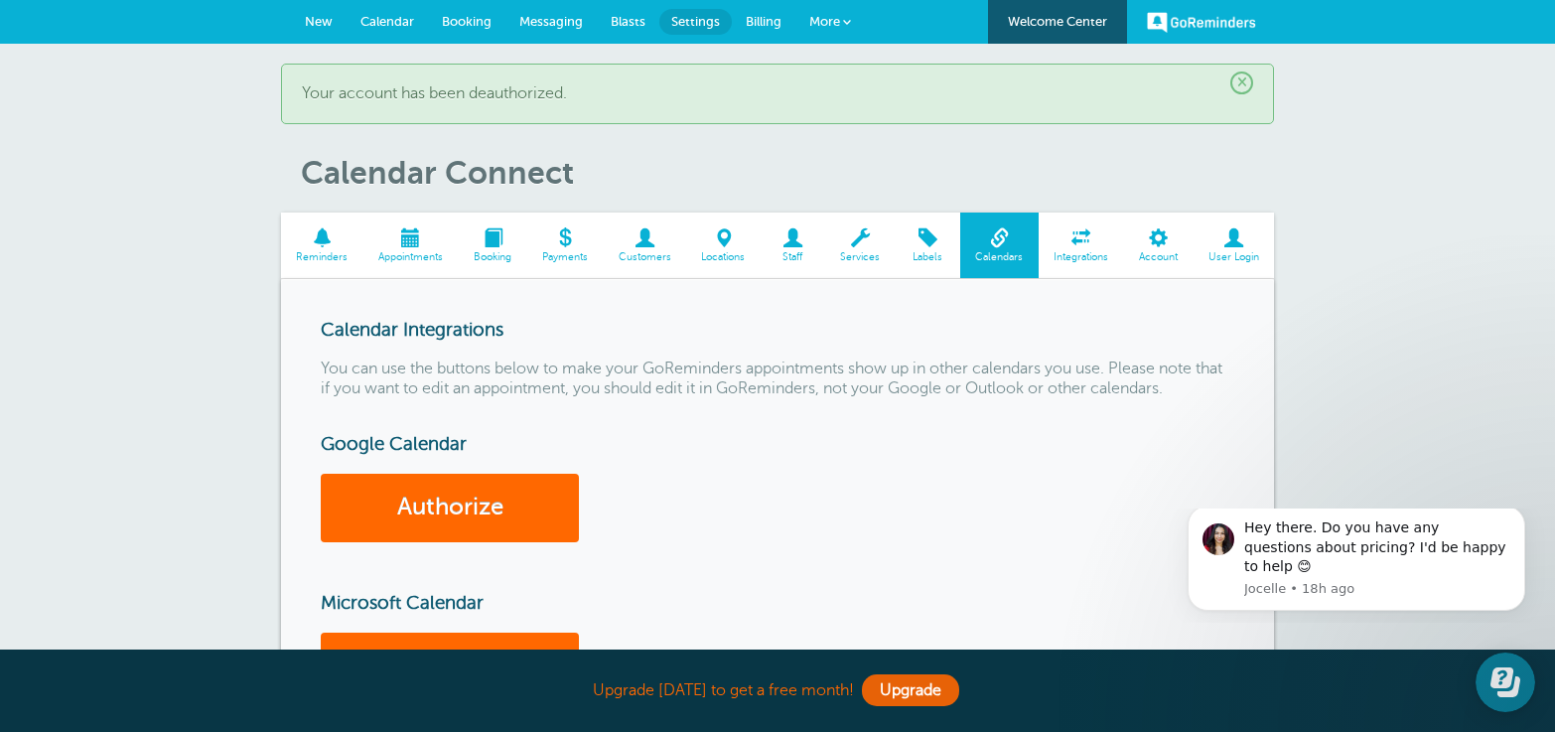
click at [1084, 256] on span "Integrations" at bounding box center [1082, 257] width 66 height 12
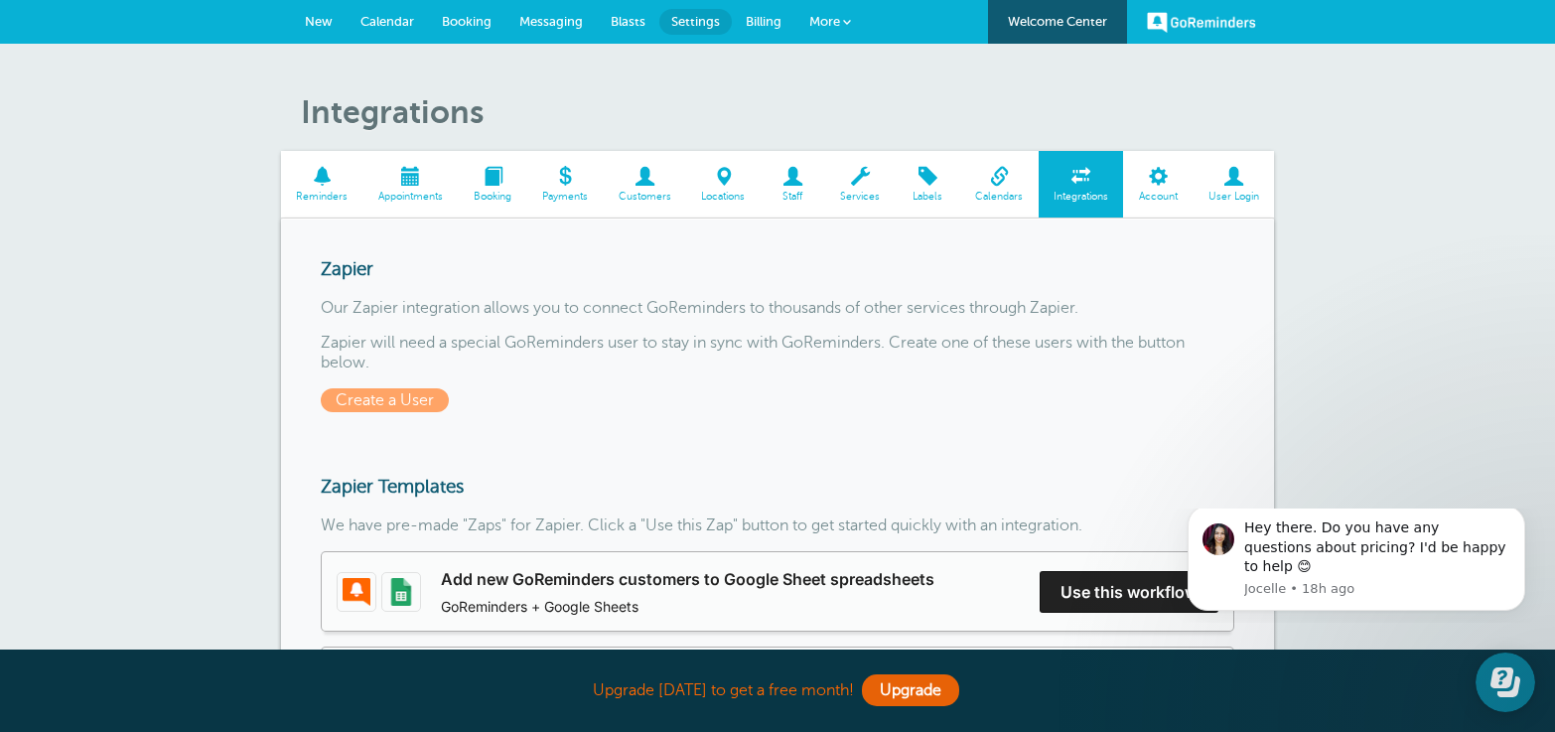
click at [989, 194] on span "Calendars" at bounding box center [999, 197] width 59 height 12
